Goal: Task Accomplishment & Management: Use online tool/utility

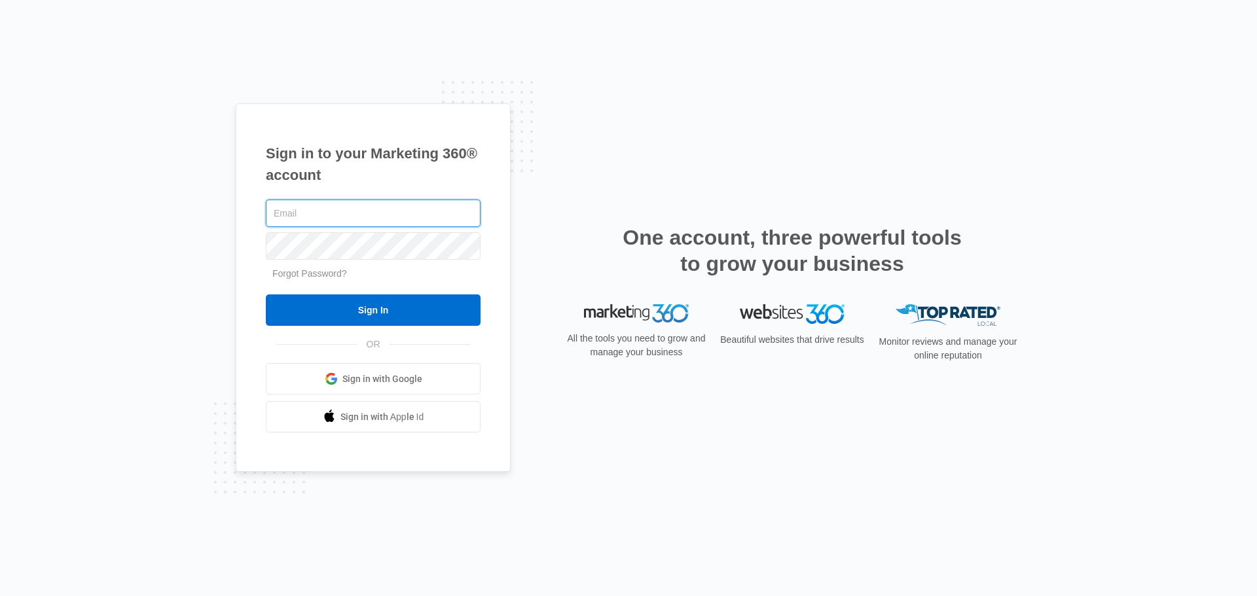
type input "tim@bornorthnashville.com"
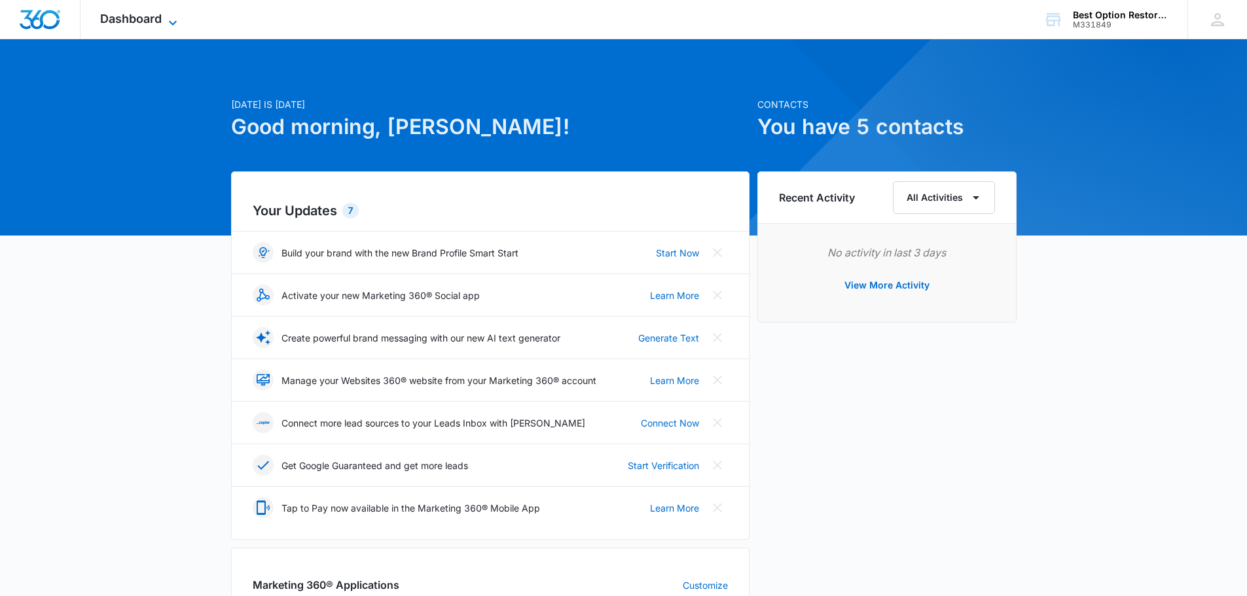
click at [143, 20] on span "Dashboard" at bounding box center [131, 19] width 62 height 14
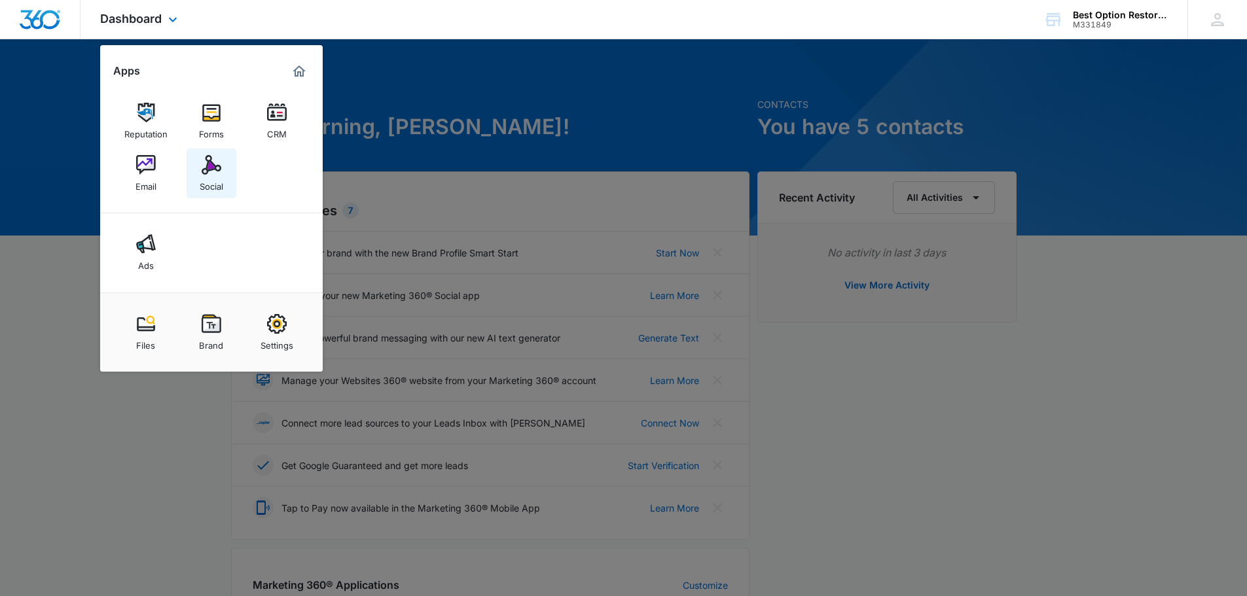
click at [220, 159] on img at bounding box center [212, 165] width 20 height 20
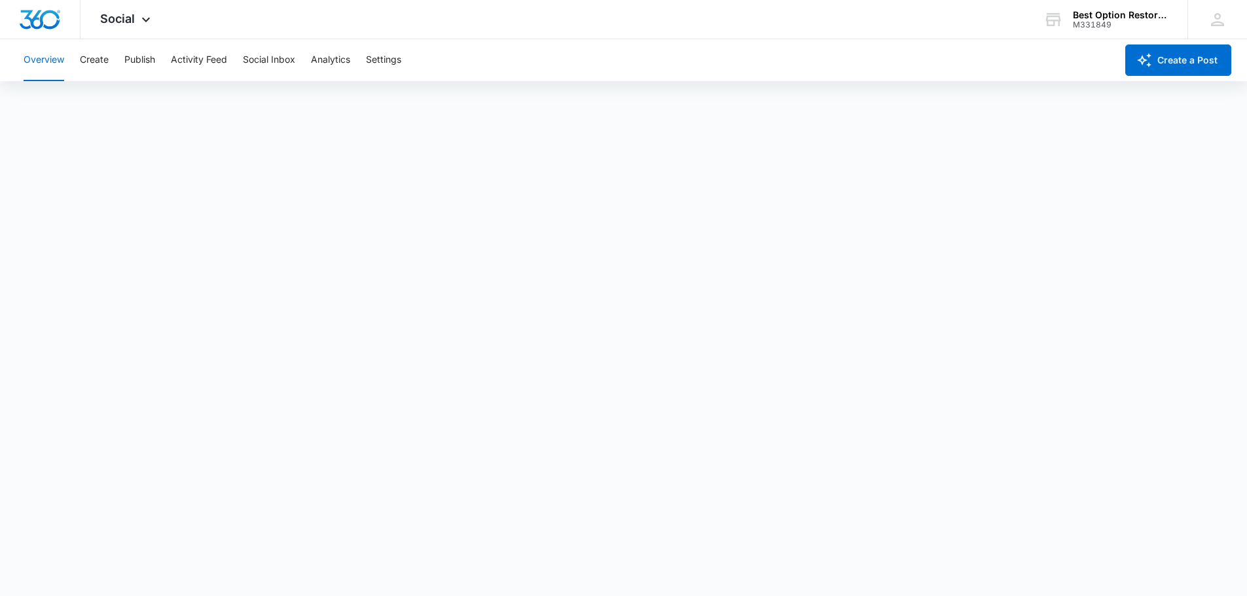
scroll to position [3, 0]
click at [1148, 63] on icon "button" at bounding box center [1144, 60] width 16 height 16
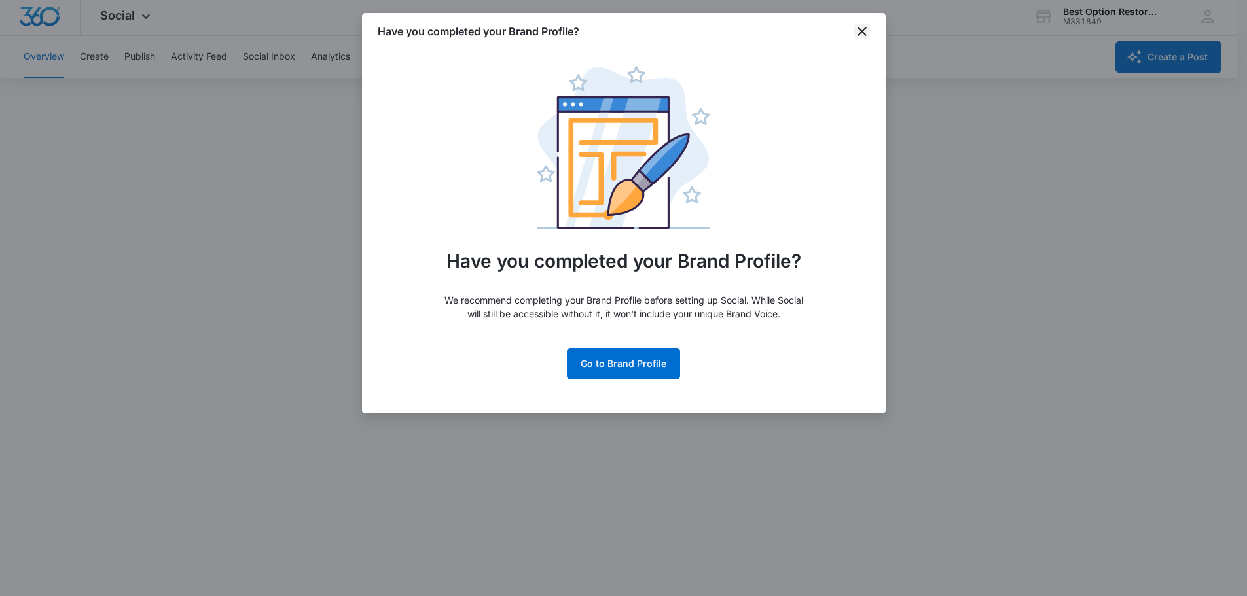
click at [864, 37] on icon "close" at bounding box center [862, 32] width 16 height 16
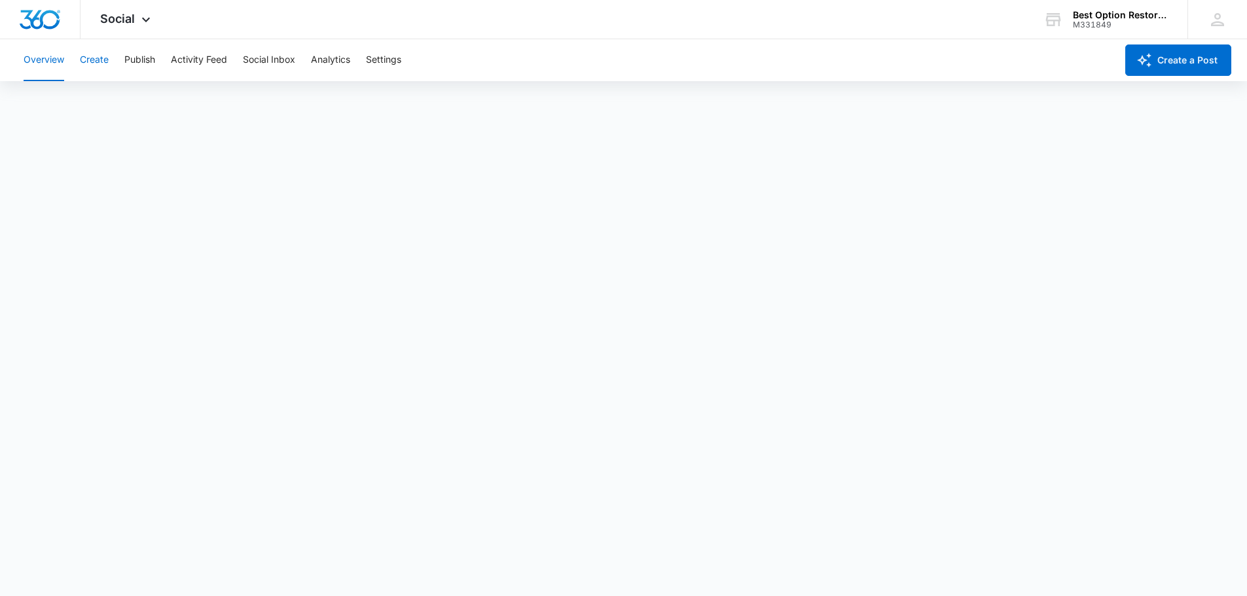
click at [102, 58] on button "Create" at bounding box center [94, 60] width 29 height 42
